Goal: Book appointment/travel/reservation

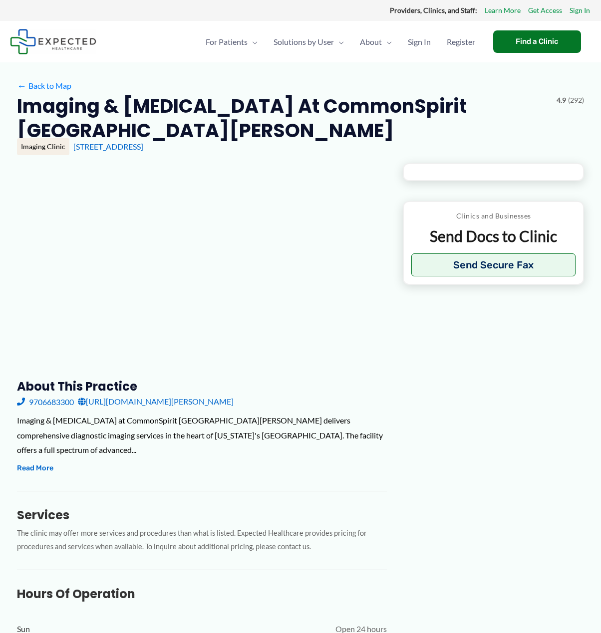
type input "**********"
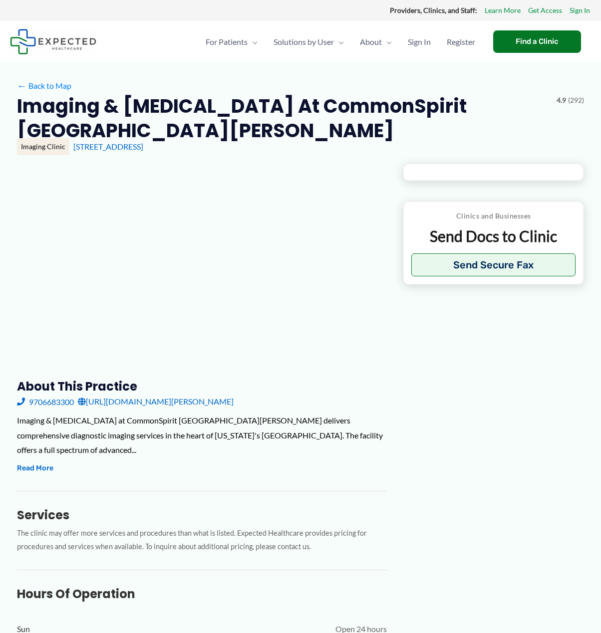
type input "**********"
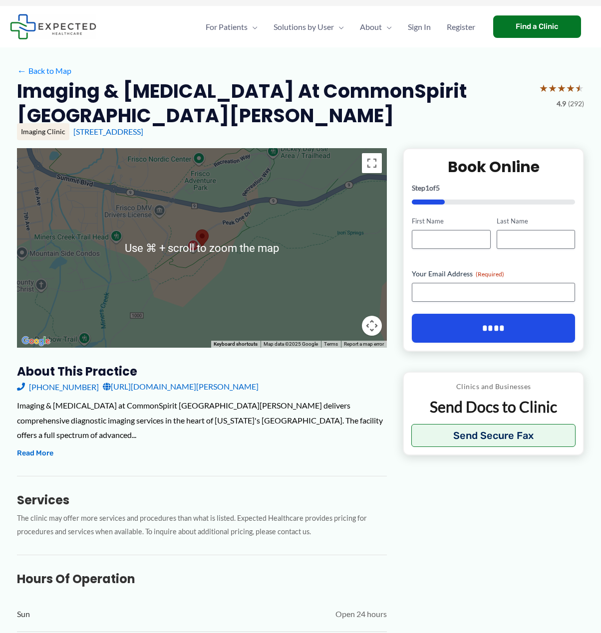
scroll to position [13, 0]
